Goal: Task Accomplishment & Management: Understand process/instructions

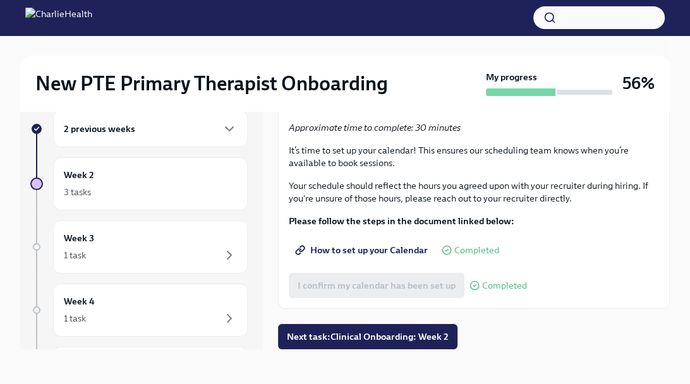
scroll to position [21, 0]
click at [424, 332] on span "Next task : Clinical Onboarding: Week 2" at bounding box center [368, 336] width 162 height 13
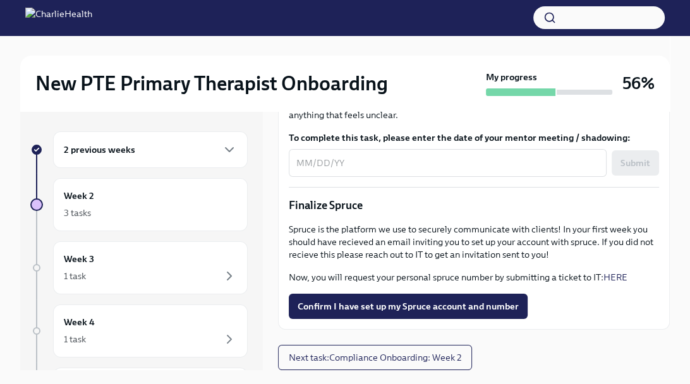
scroll to position [21, 0]
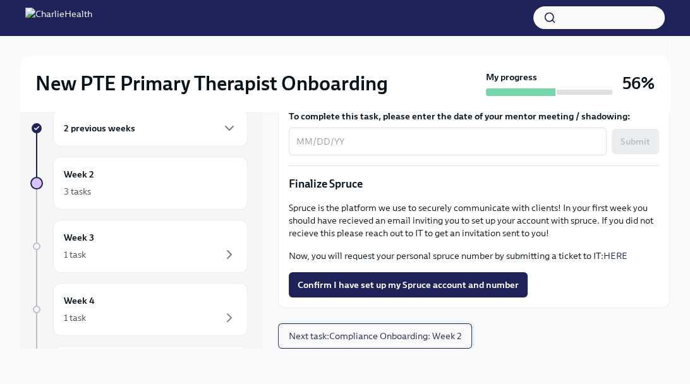
click at [455, 338] on span "Next task : Compliance Onboarding: Week 2" at bounding box center [375, 336] width 172 height 13
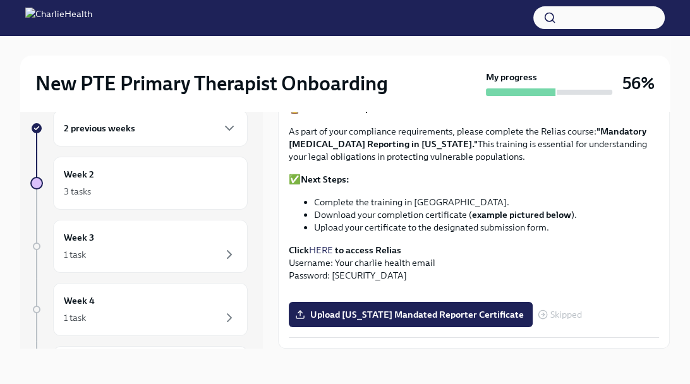
scroll to position [947, 0]
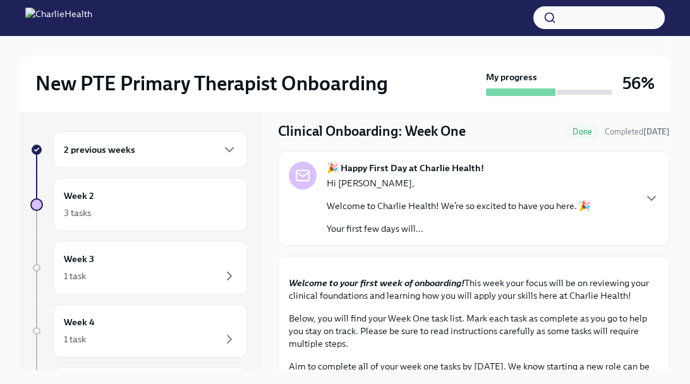
scroll to position [38, 0]
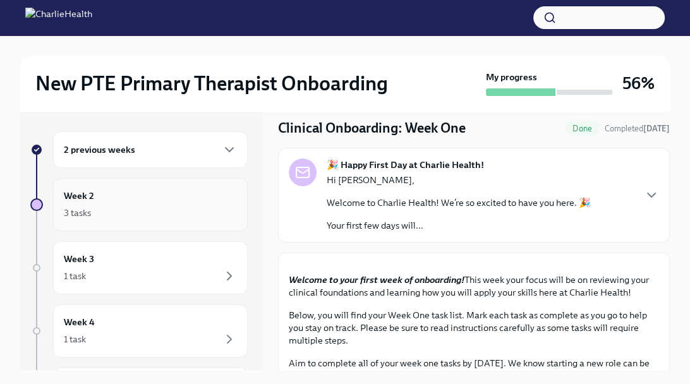
click at [168, 199] on div "Week 2 3 tasks" at bounding box center [150, 205] width 173 height 32
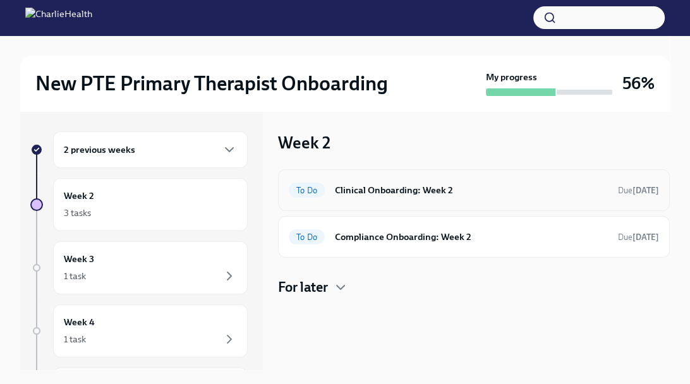
click at [359, 190] on h6 "Clinical Onboarding: Week 2" at bounding box center [471, 190] width 273 height 14
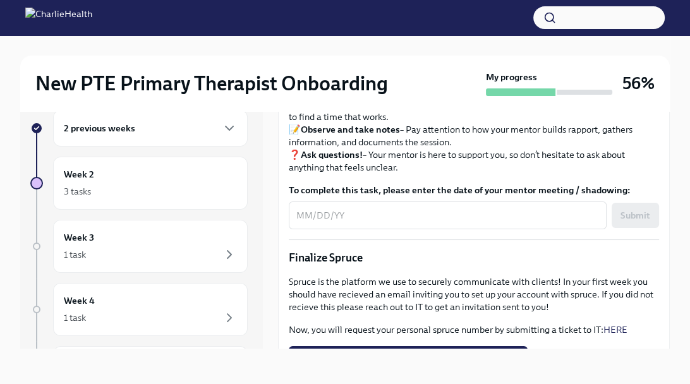
scroll to position [1213, 0]
